Goal: Find specific page/section: Find specific page/section

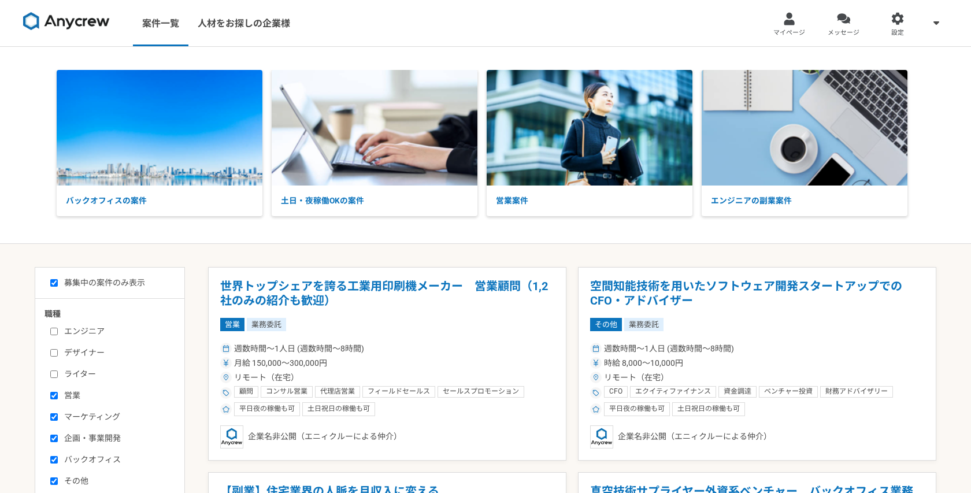
select select "1"
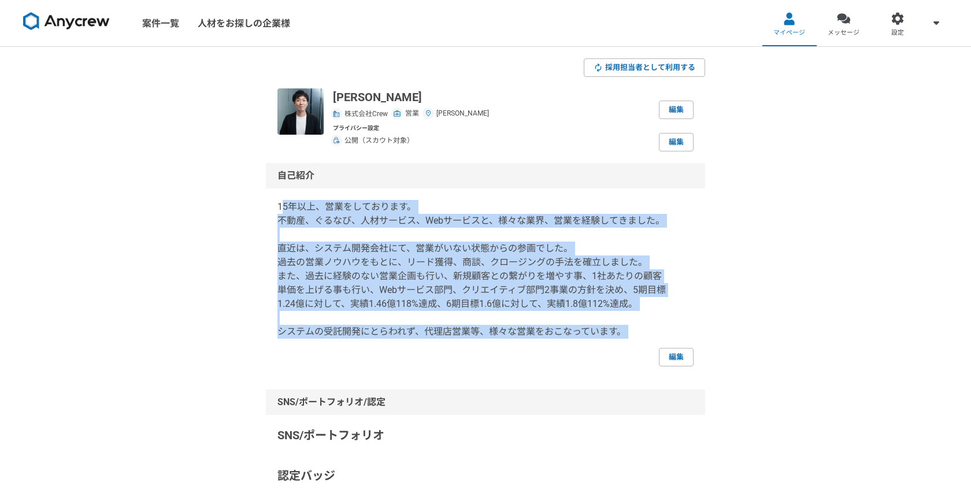
drag, startPoint x: 282, startPoint y: 206, endPoint x: 661, endPoint y: 339, distance: 401.7
click at [661, 339] on div "15年以上、営業をしております。 不動産、ぐるなび、人材サービス、Webサービスと、様々な業界、営業を経験してきました。 直近は、システム開発会社にて、営業が…" at bounding box center [485, 283] width 416 height 166
copy p "5年以上、営業をしております。 不動産、ぐるなび、人材サービス、Webサービスと、様々な業界、営業を経験してきました。 直近は、システム開発会社にて、営業がい…"
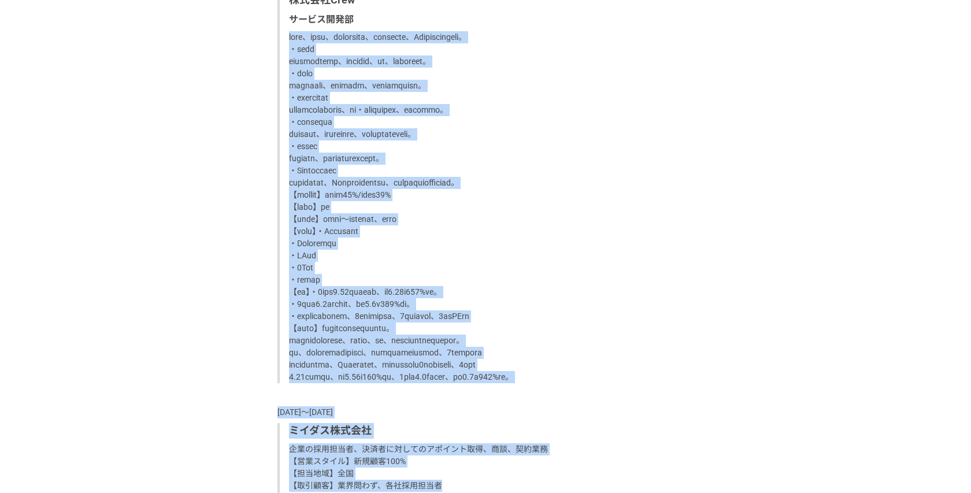
scroll to position [926, 0]
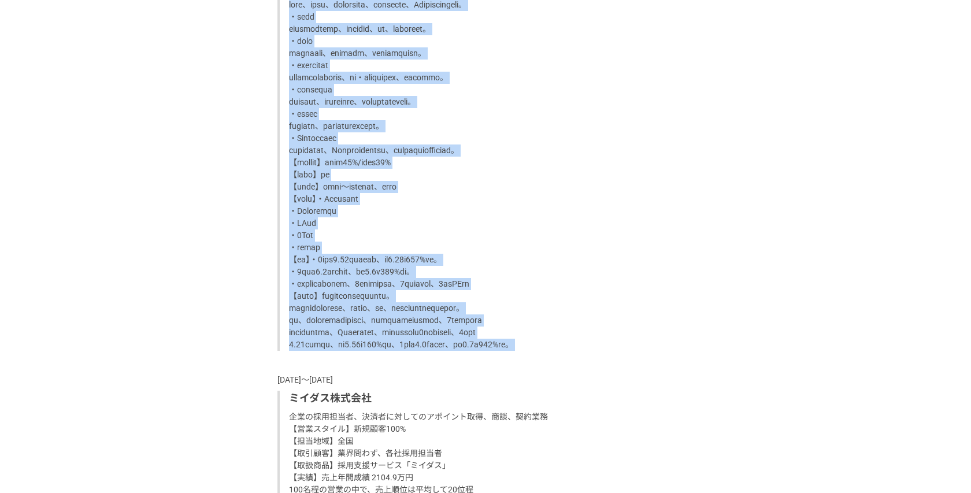
drag, startPoint x: 288, startPoint y: 136, endPoint x: 634, endPoint y: 364, distance: 414.8
copy p "lore、ipsu、dolorsita、consecte、Adipiscingeli。 ・sedd eiusmodtemp、incidid、ut、labore…"
